Goal: Task Accomplishment & Management: Manage account settings

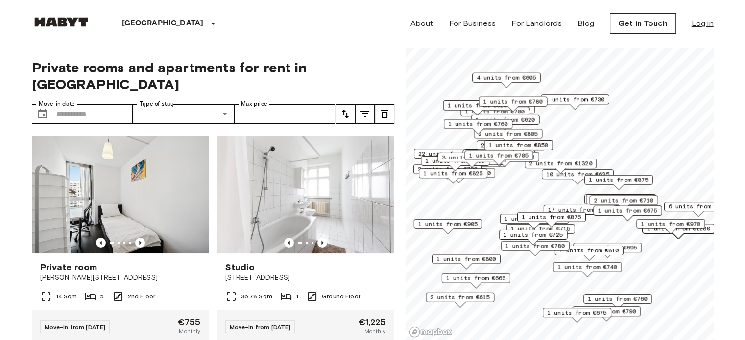
click at [705, 25] on link "Log in" at bounding box center [702, 24] width 22 height 12
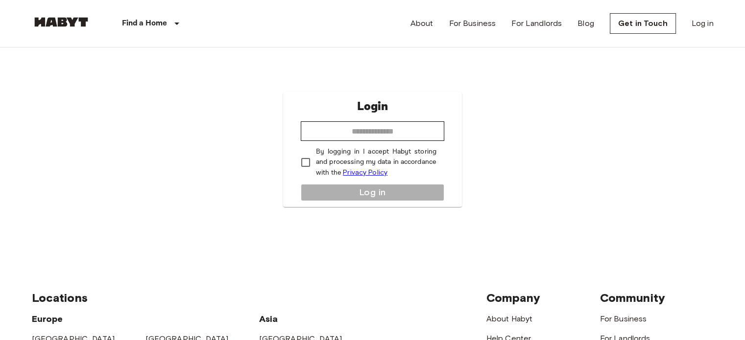
click at [354, 115] on div "Login ​ By logging in I accept Habyt storing and processing my data in accordan…" at bounding box center [372, 149] width 179 height 115
click at [338, 126] on input "email" at bounding box center [372, 131] width 143 height 20
type input "**********"
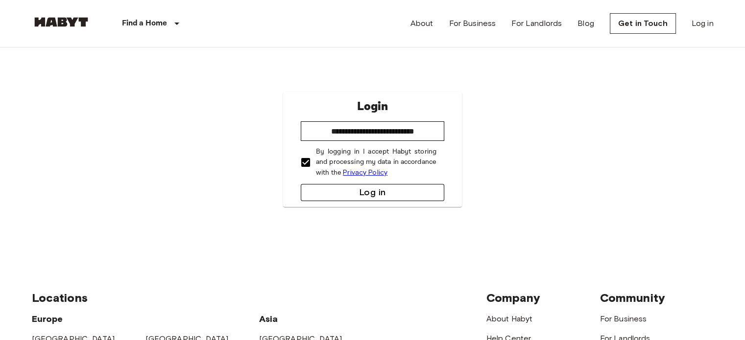
click at [345, 191] on button "Log in" at bounding box center [372, 192] width 143 height 17
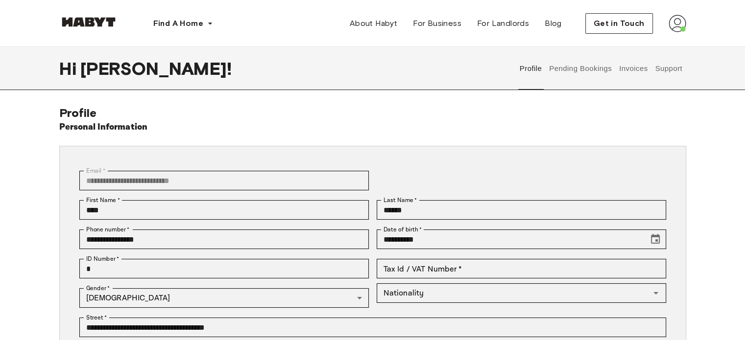
click at [677, 22] on img at bounding box center [677, 24] width 18 height 18
click at [644, 43] on span "Profile" at bounding box center [647, 46] width 24 height 12
click at [585, 70] on button "Pending Bookings" at bounding box center [580, 68] width 65 height 43
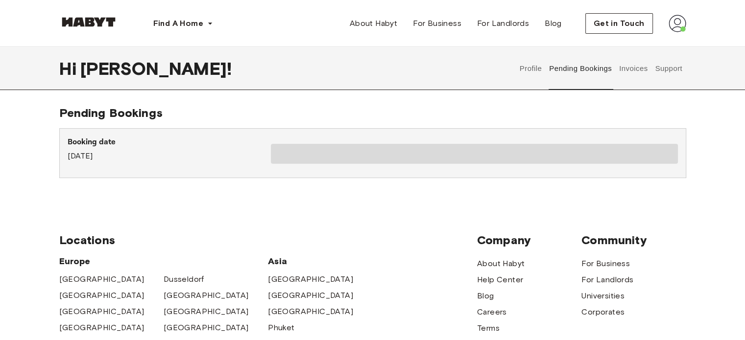
click at [629, 70] on button "Invoices" at bounding box center [632, 68] width 31 height 43
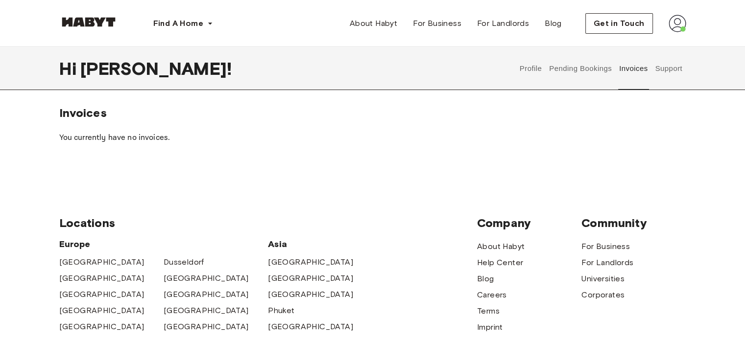
click at [678, 33] on div "Get in Touch" at bounding box center [635, 23] width 101 height 21
click at [678, 28] on img at bounding box center [677, 24] width 18 height 18
click at [656, 45] on span "Profile" at bounding box center [647, 46] width 24 height 12
